Goal: Information Seeking & Learning: Learn about a topic

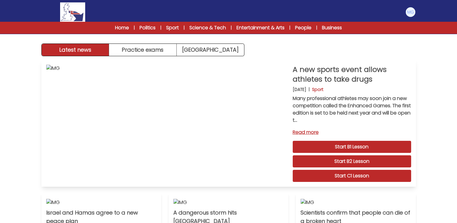
click at [334, 182] on div "A new sports event allows athletes to take drugs [DATE] | Sport Many profession…" at bounding box center [351, 123] width 118 height 117
click at [335, 181] on link "Start C1 Lesson" at bounding box center [351, 176] width 118 height 12
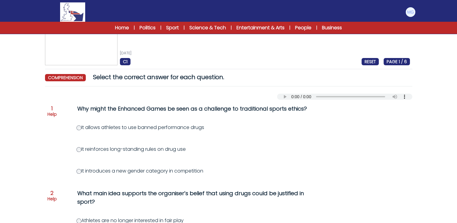
scroll to position [30, 0]
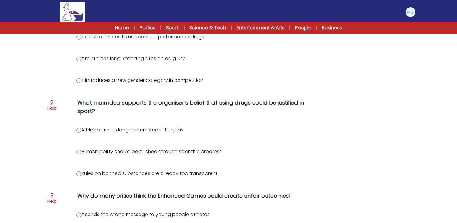
scroll to position [121, 0]
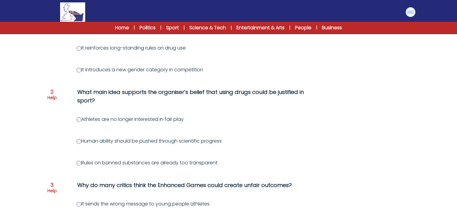
click at [53, 132] on div "Question 1 Help Why might the Enhanced Games be seen as a challenge to traditio…" at bounding box center [228, 221] width 367 height 446
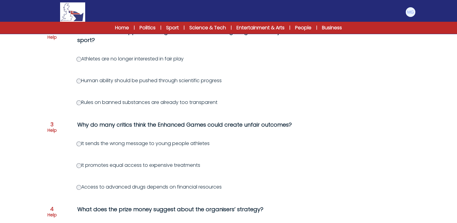
scroll to position [211, 0]
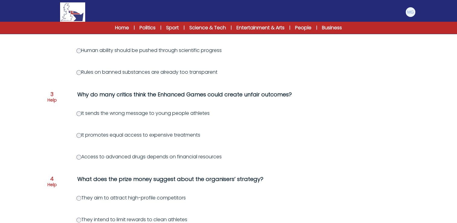
click at [50, 145] on div "Question 1 Help Why might the Enhanced Games be seen as a challenge to traditio…" at bounding box center [228, 131] width 367 height 446
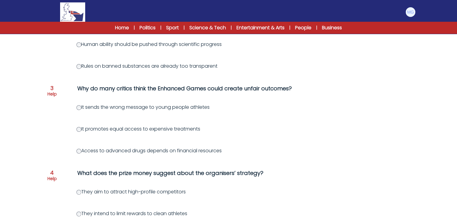
scroll to position [181, 0]
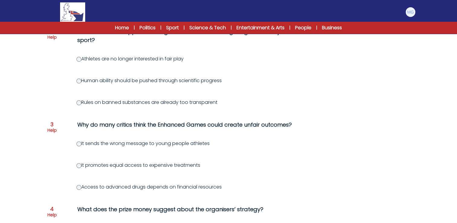
click at [50, 93] on div "Question 1 Help Why might the Enhanced Games be seen as a challenge to traditio…" at bounding box center [228, 161] width 367 height 446
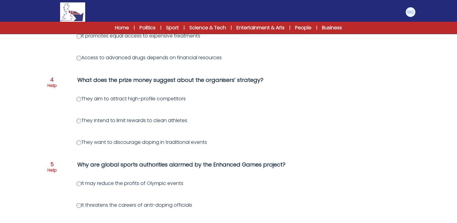
scroll to position [312, 0]
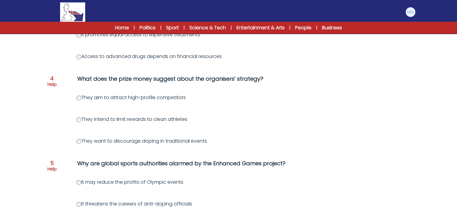
click at [55, 101] on div "Question 1 Help Why might the Enhanced Games be seen as a challenge to traditio…" at bounding box center [228, 31] width 367 height 446
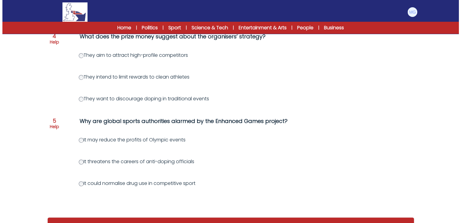
scroll to position [372, 0]
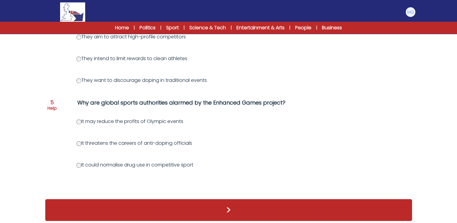
click at [54, 105] on p "Help" at bounding box center [51, 108] width 9 height 6
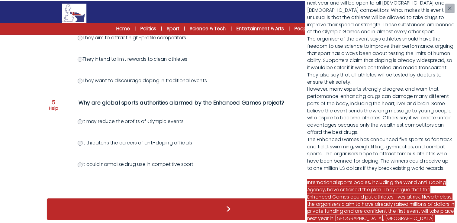
scroll to position [110, 0]
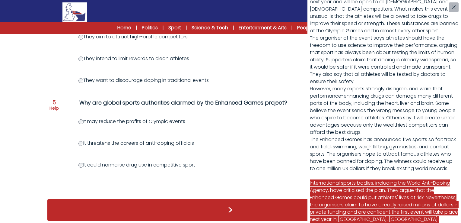
click at [81, 113] on div "A new sports event allows athletes to take drugs Many professional athletes may…" at bounding box center [230, 111] width 461 height 223
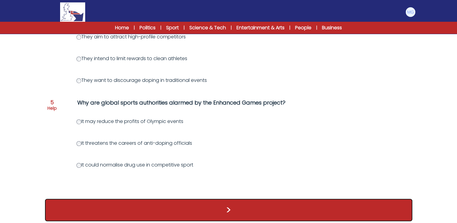
click at [149, 201] on button ">" at bounding box center [228, 210] width 367 height 22
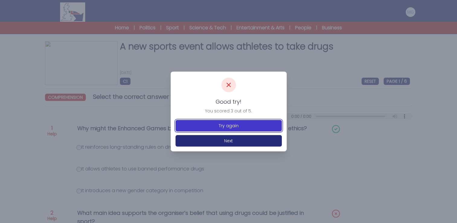
click at [206, 124] on button "Try again" at bounding box center [228, 125] width 106 height 11
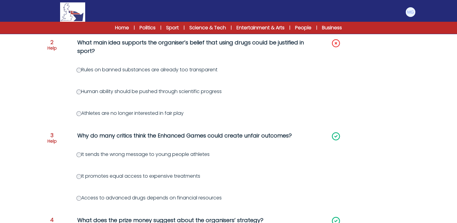
scroll to position [131, 0]
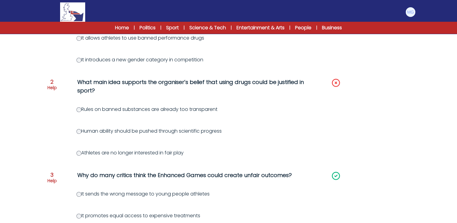
click at [53, 87] on p "Help" at bounding box center [51, 88] width 9 height 6
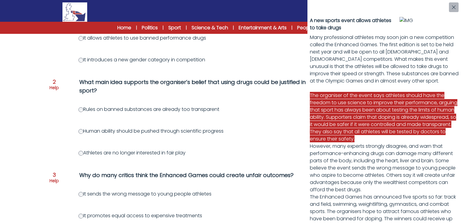
click at [79, 123] on div "A new sports event allows athletes to take drugs Many professional athletes may…" at bounding box center [230, 111] width 461 height 223
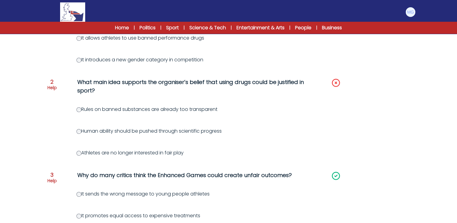
drag, startPoint x: 39, startPoint y: 125, endPoint x: 60, endPoint y: 127, distance: 21.5
click at [39, 126] on div "A new sports event allows athletes to take drugs 12th October 2025 C1 RESET PAG…" at bounding box center [228, 189] width 386 height 558
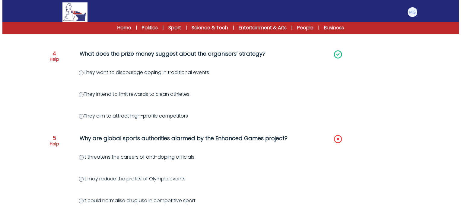
scroll to position [372, 0]
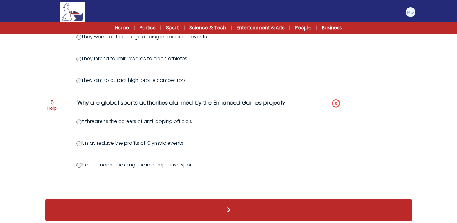
click at [51, 105] on p "Help" at bounding box center [51, 108] width 9 height 6
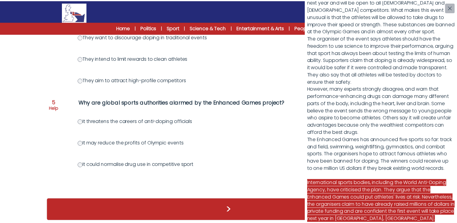
scroll to position [110, 0]
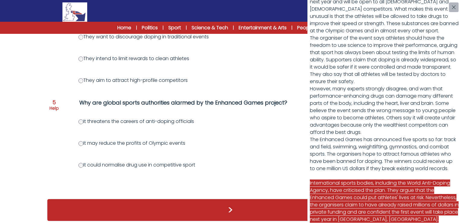
click at [82, 155] on div "A new sports event allows athletes to take drugs Many professional athletes may…" at bounding box center [230, 111] width 461 height 223
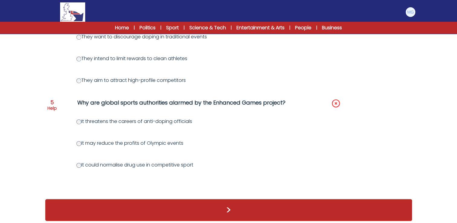
drag, startPoint x: 42, startPoint y: 156, endPoint x: 50, endPoint y: 158, distance: 8.9
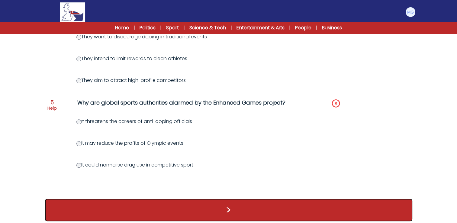
click at [144, 212] on button ">" at bounding box center [228, 210] width 367 height 22
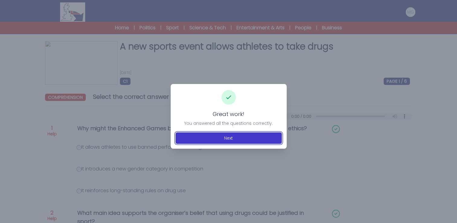
click at [189, 137] on button "Next" at bounding box center [228, 137] width 106 height 11
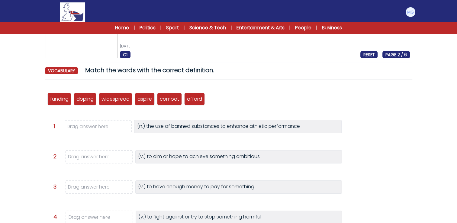
scroll to position [30, 0]
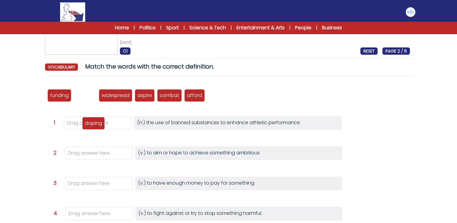
drag, startPoint x: 88, startPoint y: 107, endPoint x: 92, endPoint y: 122, distance: 16.1
click at [92, 122] on p "doping" at bounding box center [93, 123] width 17 height 7
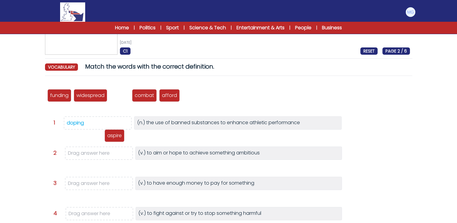
drag, startPoint x: 116, startPoint y: 130, endPoint x: 111, endPoint y: 152, distance: 22.8
click at [111, 139] on p "aspire" at bounding box center [114, 135] width 14 height 7
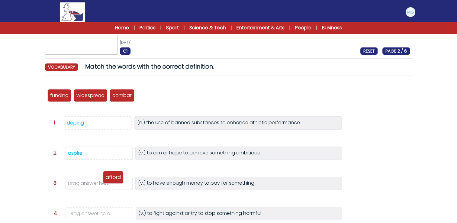
drag, startPoint x: 134, startPoint y: 125, endPoint x: 115, endPoint y: 189, distance: 66.8
click at [115, 181] on p "afford" at bounding box center [113, 177] width 15 height 7
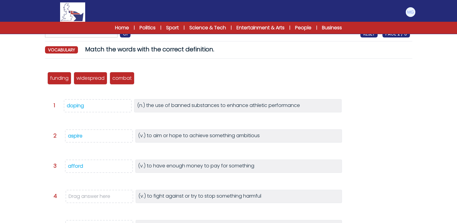
scroll to position [60, 0]
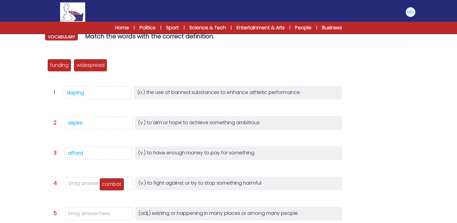
drag, startPoint x: 120, startPoint y: 81, endPoint x: 106, endPoint y: 183, distance: 102.5
click at [106, 183] on p "combat" at bounding box center [111, 184] width 19 height 7
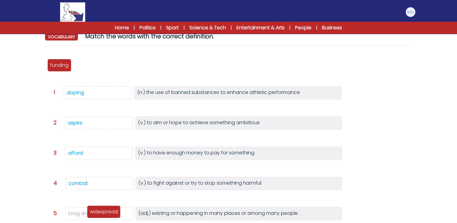
drag, startPoint x: 87, startPoint y: 67, endPoint x: 101, endPoint y: 215, distance: 147.9
click at [101, 215] on p "widespread" at bounding box center [104, 211] width 28 height 7
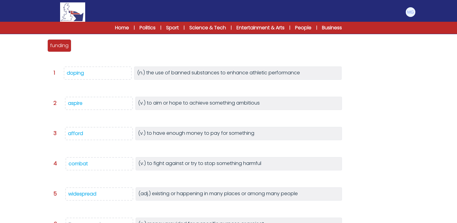
scroll to position [91, 0]
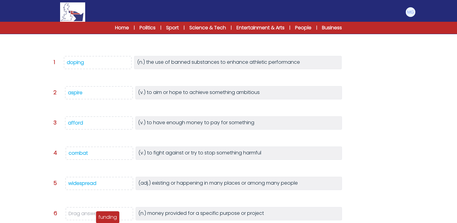
drag, startPoint x: 60, startPoint y: 39, endPoint x: 107, endPoint y: 217, distance: 183.9
click at [107, 219] on div "funding" at bounding box center [108, 217] width 24 height 13
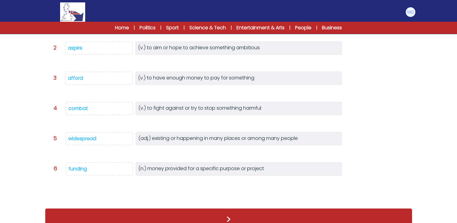
scroll to position [139, 0]
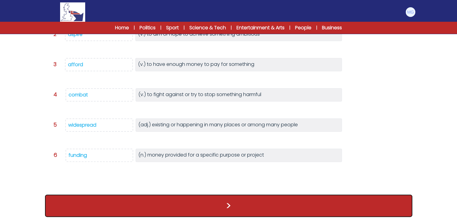
click at [227, 195] on button ">" at bounding box center [228, 205] width 367 height 22
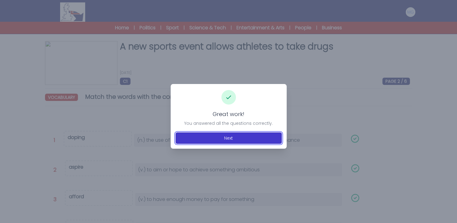
click at [218, 140] on button "Next" at bounding box center [228, 137] width 106 height 11
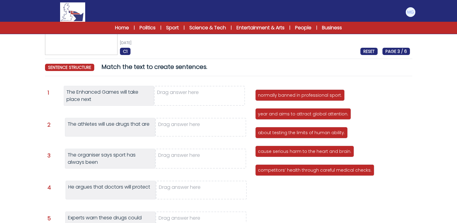
scroll to position [30, 0]
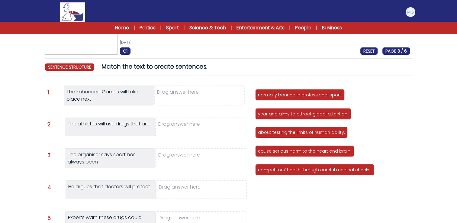
drag, startPoint x: 274, startPoint y: 114, endPoint x: 191, endPoint y: 95, distance: 85.2
click at [258, 111] on p "year and aims to attract global attention." at bounding box center [303, 114] width 90 height 6
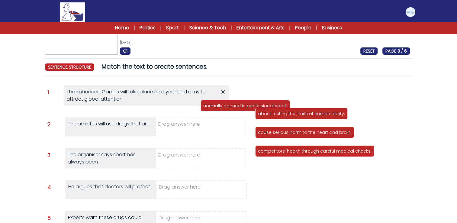
drag, startPoint x: 276, startPoint y: 97, endPoint x: 193, endPoint y: 134, distance: 90.4
click at [203, 109] on p "normally banned in professional sport." at bounding box center [245, 106] width 84 height 6
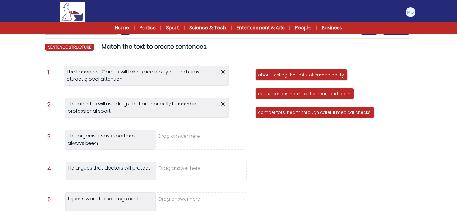
scroll to position [60, 0]
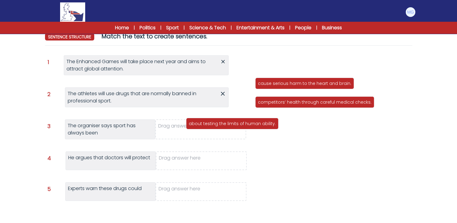
drag, startPoint x: 270, startPoint y: 65, endPoint x: 195, endPoint y: 133, distance: 102.2
click at [195, 126] on p "about testing the limits of human ability." at bounding box center [232, 123] width 87 height 6
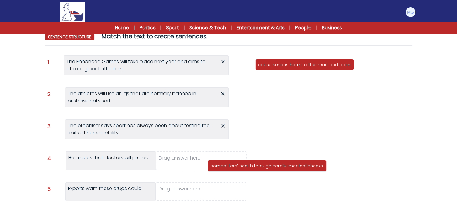
drag, startPoint x: 272, startPoint y: 85, endPoint x: 204, endPoint y: 159, distance: 100.4
click at [210, 163] on p "competitors’ health through careful medical checks." at bounding box center [266, 166] width 113 height 6
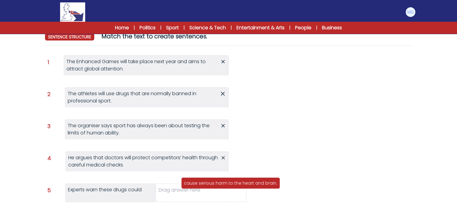
drag, startPoint x: 284, startPoint y: 71, endPoint x: 211, endPoint y: 184, distance: 135.1
click at [211, 184] on p "cause serious harm to the heart and brain." at bounding box center [230, 183] width 93 height 6
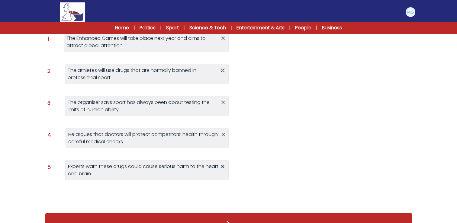
scroll to position [101, 0]
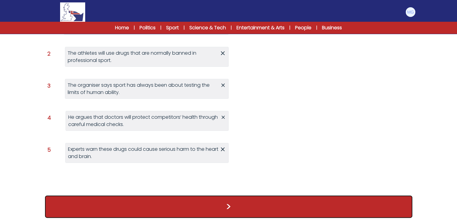
click at [257, 208] on button ">" at bounding box center [228, 206] width 367 height 22
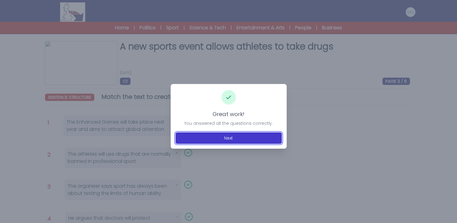
click at [237, 139] on button "Next" at bounding box center [228, 137] width 106 height 11
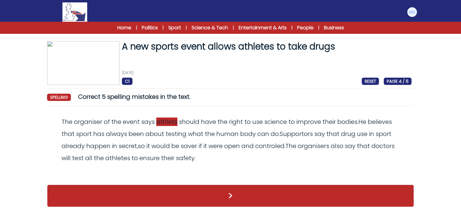
click at [165, 120] on span "athlets" at bounding box center [166, 121] width 21 height 8
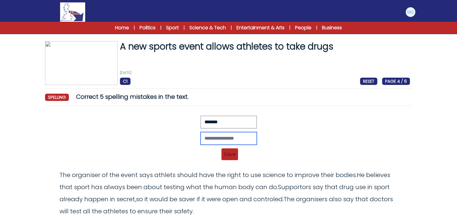
click at [207, 137] on input "text" at bounding box center [228, 138] width 56 height 13
type input "********"
click at [228, 151] on span "Save" at bounding box center [229, 154] width 17 height 12
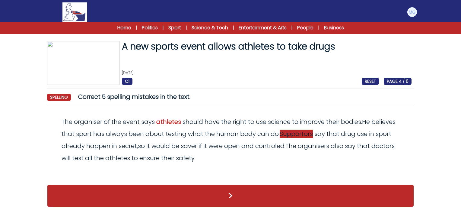
drag, startPoint x: 290, startPoint y: 136, endPoint x: 287, endPoint y: 137, distance: 3.4
click at [290, 136] on span "Supportors" at bounding box center [296, 133] width 33 height 8
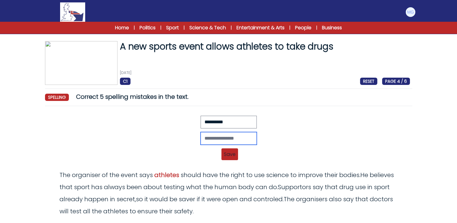
click at [208, 142] on input "text" at bounding box center [228, 138] width 56 height 13
type input "**********"
click at [234, 150] on span "Save" at bounding box center [229, 154] width 17 height 12
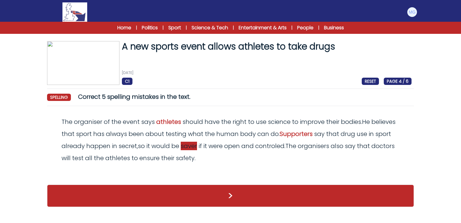
click at [187, 147] on span "saver" at bounding box center [189, 146] width 16 height 8
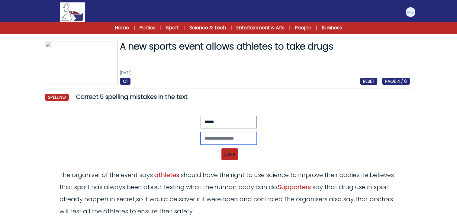
click at [209, 140] on input "text" at bounding box center [228, 138] width 56 height 13
type input "*****"
click at [228, 153] on span "Save" at bounding box center [229, 154] width 17 height 12
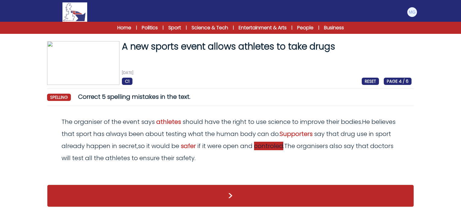
click at [269, 145] on span "controled" at bounding box center [268, 146] width 29 height 8
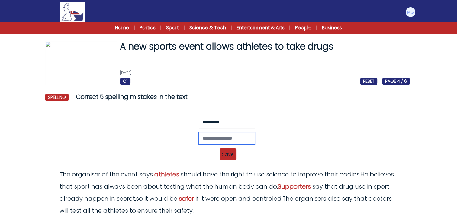
click at [202, 141] on input "text" at bounding box center [227, 138] width 56 height 13
type input "**********"
click at [232, 153] on span "Save" at bounding box center [229, 154] width 17 height 12
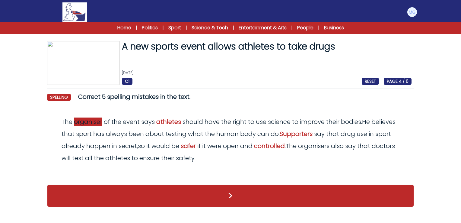
click at [83, 124] on span "organiser" at bounding box center [88, 121] width 28 height 8
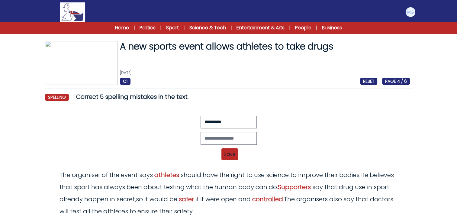
scroll to position [43, 0]
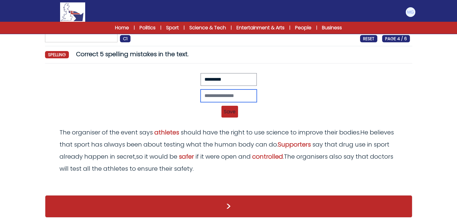
click at [234, 96] on input "text" at bounding box center [228, 95] width 56 height 13
type input "**********"
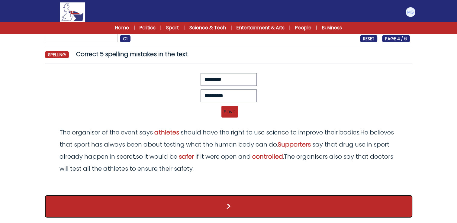
click at [215, 204] on button ">" at bounding box center [228, 206] width 367 height 22
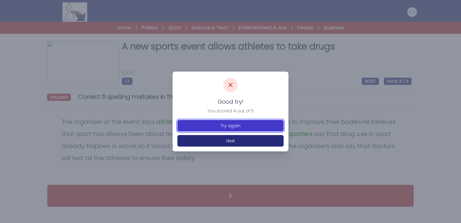
click at [219, 127] on button "Try again" at bounding box center [230, 125] width 106 height 11
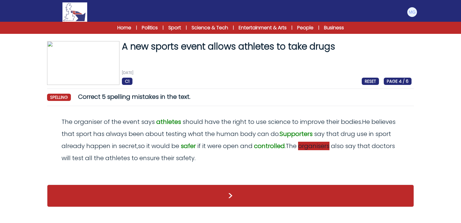
click at [325, 147] on span "organisers" at bounding box center [313, 146] width 31 height 8
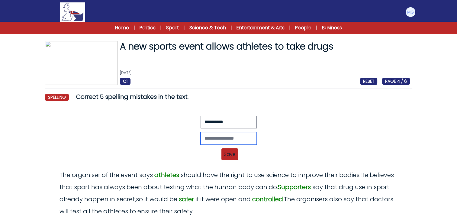
click at [237, 139] on input "text" at bounding box center [228, 138] width 56 height 13
type input "*********"
drag, startPoint x: 269, startPoint y: 149, endPoint x: 278, endPoint y: 146, distance: 8.8
click at [269, 149] on div "********* Revert Save The organiser of the event says athlets should have the r…" at bounding box center [228, 140] width 362 height 48
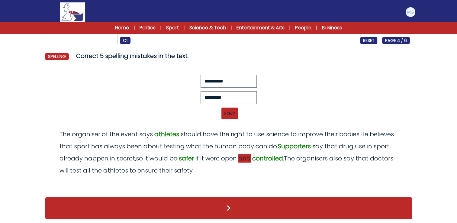
scroll to position [43, 0]
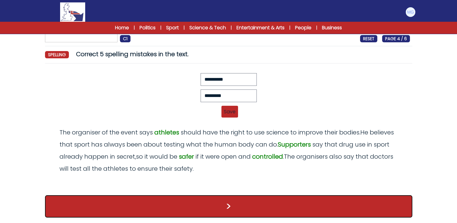
click at [231, 200] on button ">" at bounding box center [228, 206] width 367 height 22
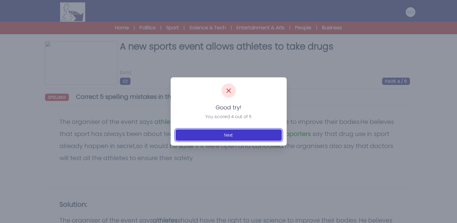
click at [244, 133] on button "Next" at bounding box center [228, 134] width 106 height 11
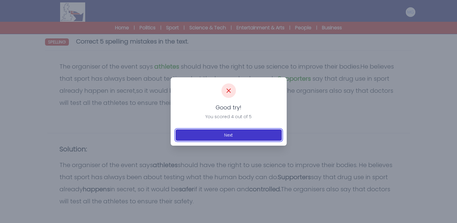
scroll to position [80, 0]
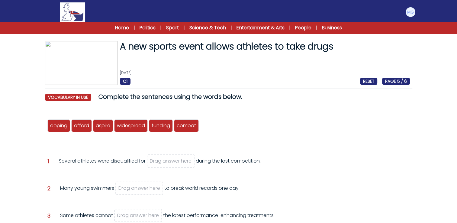
scroll to position [52, 0]
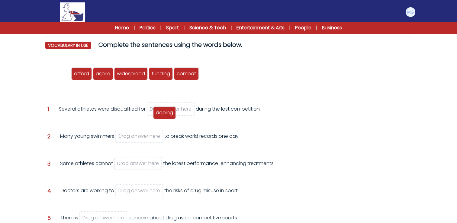
drag, startPoint x: 60, startPoint y: 74, endPoint x: 169, endPoint y: 110, distance: 115.0
click at [169, 110] on span "doping" at bounding box center [164, 112] width 17 height 7
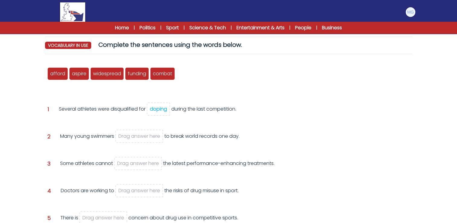
click at [110, 122] on div "Question 1 Several athletes were disqualified for doping during the last compet…" at bounding box center [228, 116] width 362 height 22
drag, startPoint x: 101, startPoint y: 99, endPoint x: 147, endPoint y: 133, distance: 57.1
click at [155, 136] on span "aspire" at bounding box center [157, 138] width 14 height 7
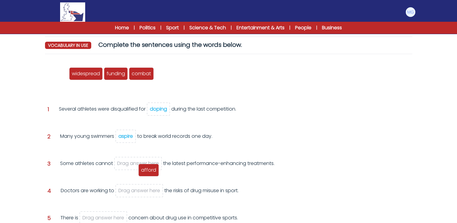
drag, startPoint x: 60, startPoint y: 72, endPoint x: 151, endPoint y: 168, distance: 132.4
click at [151, 168] on span "afford" at bounding box center [148, 169] width 15 height 7
drag, startPoint x: 59, startPoint y: 75, endPoint x: 141, endPoint y: 163, distance: 119.4
click at [141, 161] on span "afford" at bounding box center [136, 157] width 15 height 7
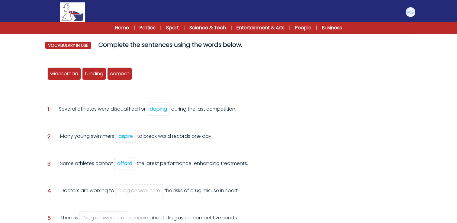
scroll to position [82, 0]
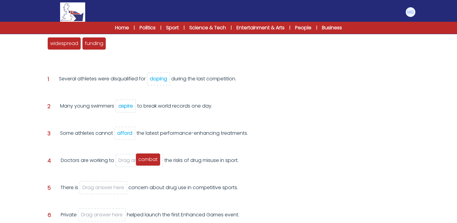
drag, startPoint x: 117, startPoint y: 46, endPoint x: 145, endPoint y: 162, distance: 119.3
click at [145, 162] on span "combat" at bounding box center [147, 159] width 19 height 7
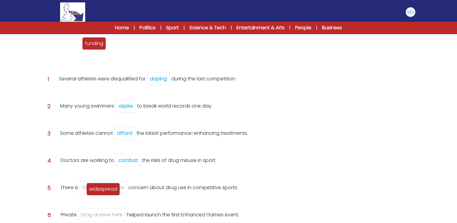
drag, startPoint x: 67, startPoint y: 47, endPoint x: 106, endPoint y: 192, distance: 150.6
click at [106, 192] on div "widespread" at bounding box center [103, 189] width 34 height 13
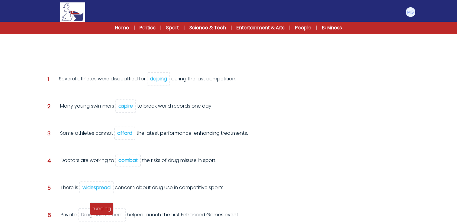
drag, startPoint x: 65, startPoint y: 46, endPoint x: 113, endPoint y: 198, distance: 160.0
click at [107, 212] on span "funding" at bounding box center [101, 208] width 18 height 7
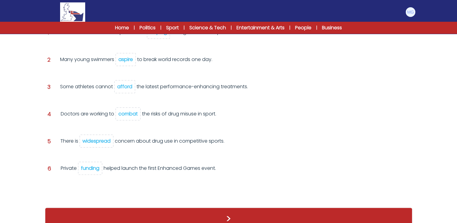
scroll to position [127, 0]
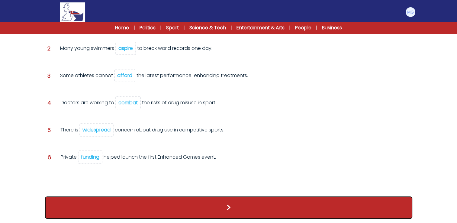
click at [206, 203] on button ">" at bounding box center [228, 207] width 367 height 22
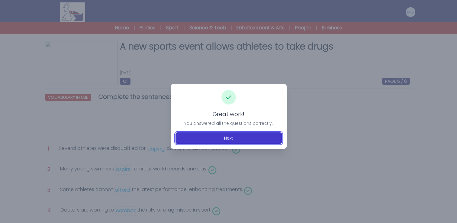
click at [219, 138] on button "Next" at bounding box center [228, 137] width 106 height 11
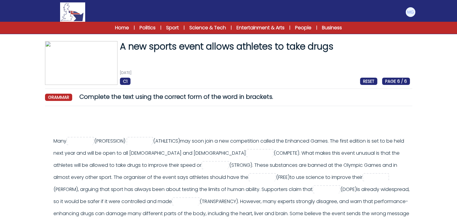
scroll to position [60, 0]
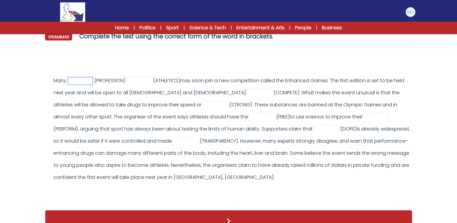
click at [86, 81] on input "text" at bounding box center [80, 80] width 24 height 7
type input "**********"
click at [149, 84] on input "text" at bounding box center [139, 80] width 24 height 7
type input "*********"
click at [248, 94] on input "text" at bounding box center [260, 92] width 24 height 7
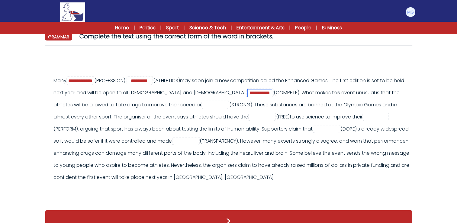
type input "**********"
click at [203, 106] on input "text" at bounding box center [215, 104] width 24 height 7
type input "********"
click at [250, 114] on input "text" at bounding box center [262, 116] width 24 height 7
type input "*******"
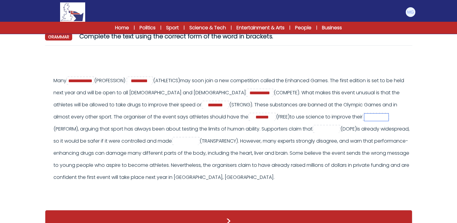
click at [364, 119] on input "text" at bounding box center [376, 116] width 24 height 7
type input "**********"
click at [314, 129] on input "text" at bounding box center [326, 129] width 24 height 7
type input "******"
click at [174, 141] on input "text" at bounding box center [186, 141] width 24 height 7
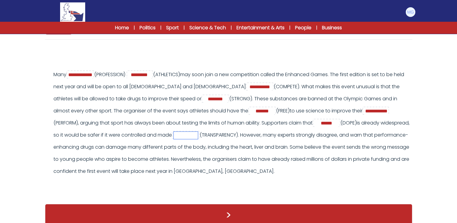
scroll to position [67, 0]
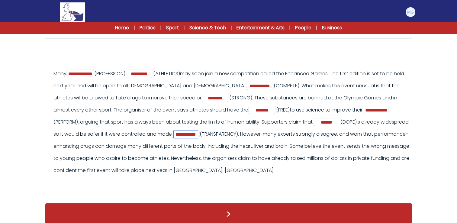
type input "**********"
click at [309, 181] on div "**********" at bounding box center [228, 125] width 362 height 115
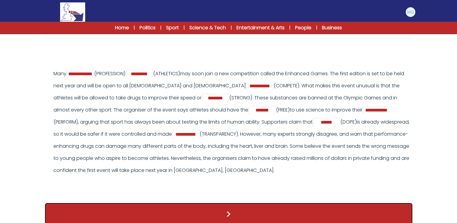
click at [296, 212] on button ">" at bounding box center [228, 214] width 367 height 22
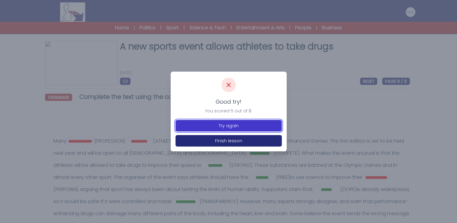
click at [219, 126] on button "Try again" at bounding box center [228, 125] width 106 height 11
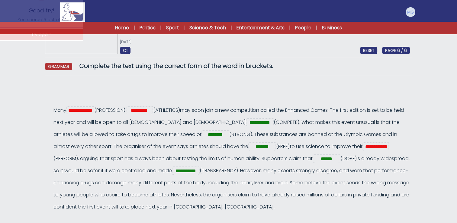
scroll to position [60, 0]
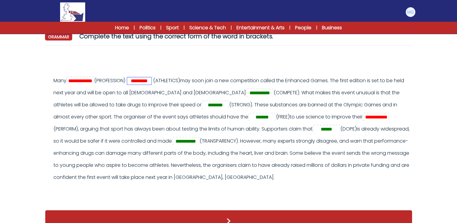
click at [151, 81] on input "*********" at bounding box center [139, 80] width 24 height 7
type input "********"
click at [92, 82] on input "**********" at bounding box center [80, 80] width 24 height 7
type input "**********"
click at [380, 118] on input "**********" at bounding box center [376, 116] width 24 height 7
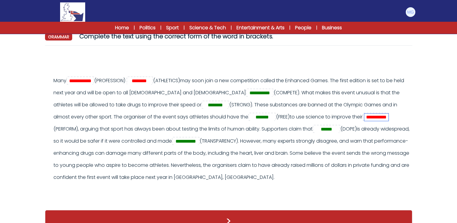
type input "**********"
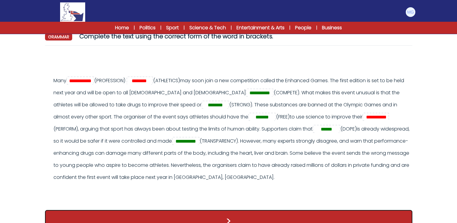
click at [253, 218] on button ">" at bounding box center [228, 221] width 367 height 22
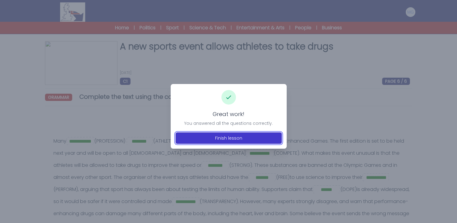
click at [221, 137] on button "Finish lesson" at bounding box center [228, 137] width 106 height 11
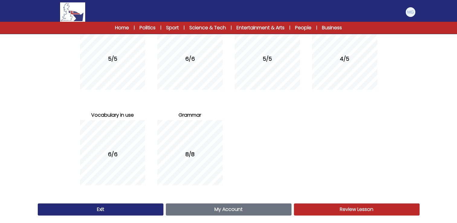
scroll to position [100, 0]
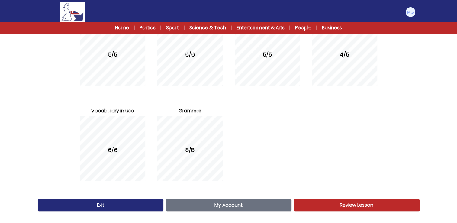
click at [146, 212] on div "Exit My Account Account Review Lesson Review" at bounding box center [228, 205] width 386 height 17
click at [146, 208] on link "Exit" at bounding box center [101, 205] width 126 height 12
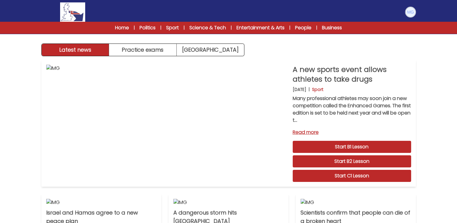
click at [408, 13] on img at bounding box center [410, 12] width 10 height 10
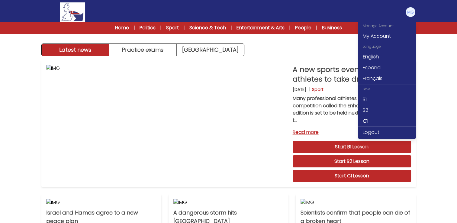
click at [439, 115] on div "Latest news Practice exams [GEOGRAPHIC_DATA] Latest news [GEOGRAPHIC_DATA] Prac…" at bounding box center [228, 188] width 457 height 376
